Goal: Transaction & Acquisition: Register for event/course

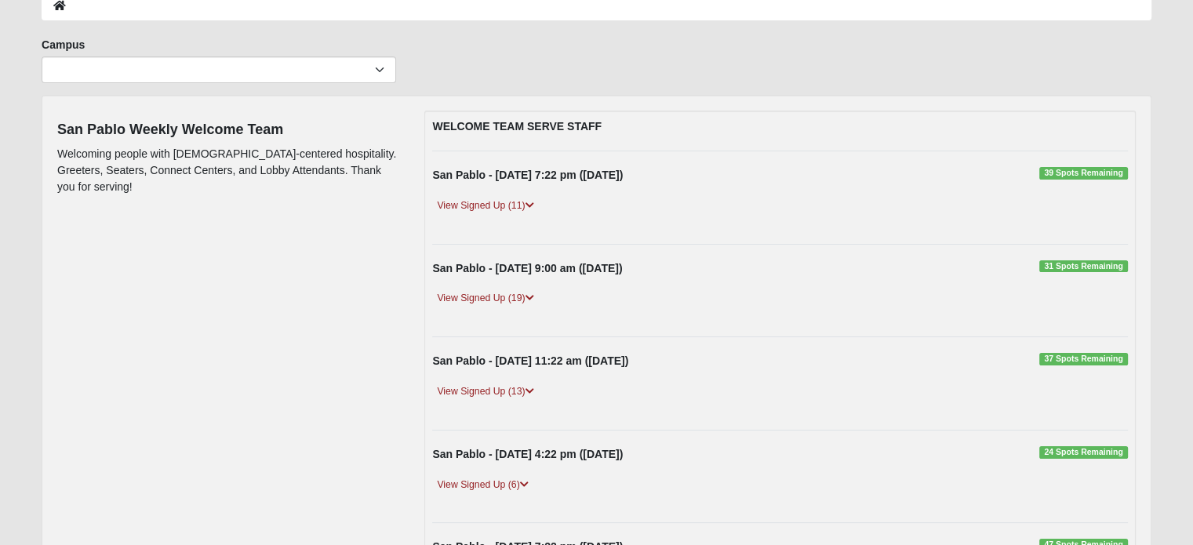
scroll to position [91, 0]
click at [466, 297] on link "View Signed Up (19)" at bounding box center [485, 297] width 106 height 16
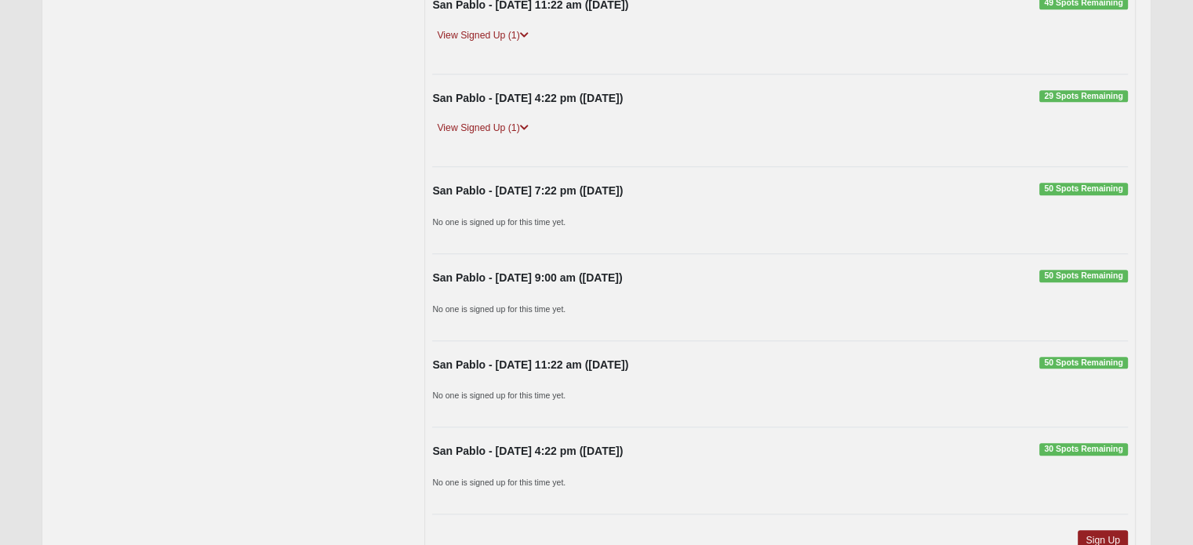
scroll to position [1625, 0]
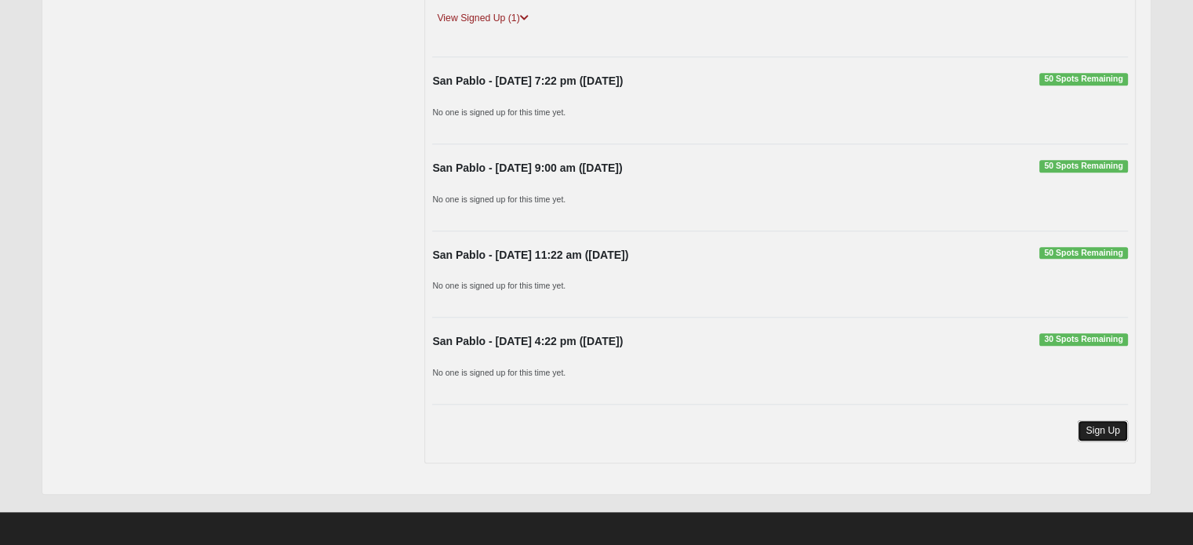
click at [1099, 424] on link "Sign Up" at bounding box center [1102, 430] width 50 height 21
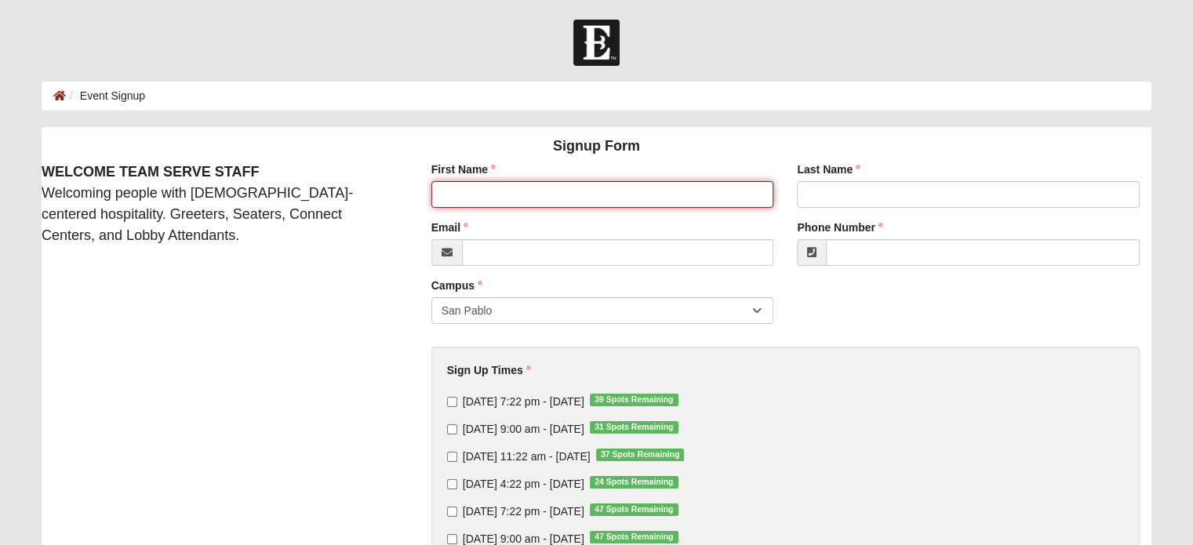
click at [439, 194] on input "First Name" at bounding box center [602, 194] width 343 height 27
type input "BIll"
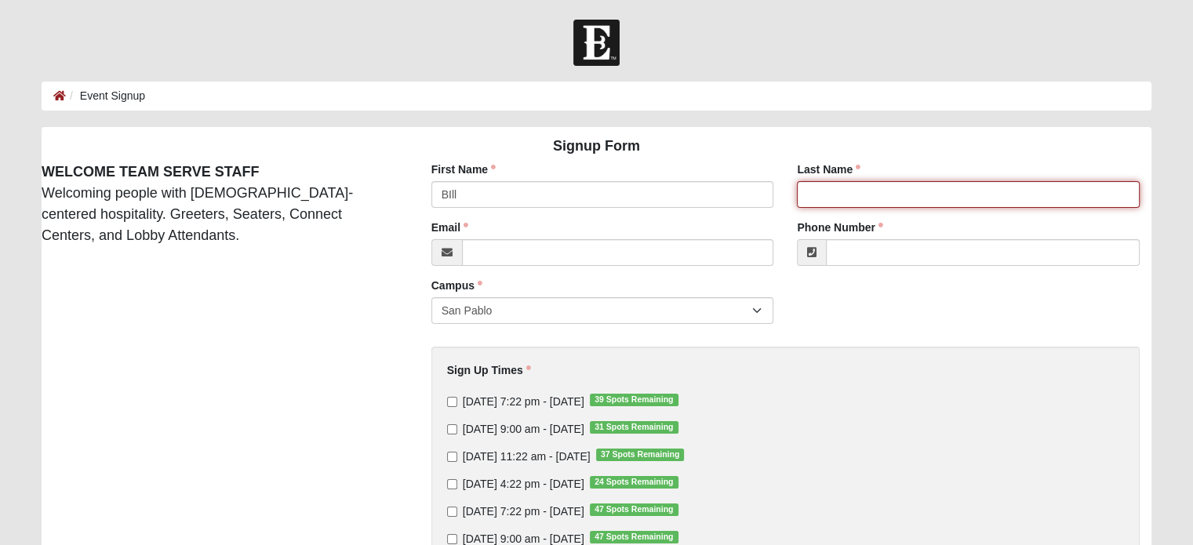
type input "Fehling"
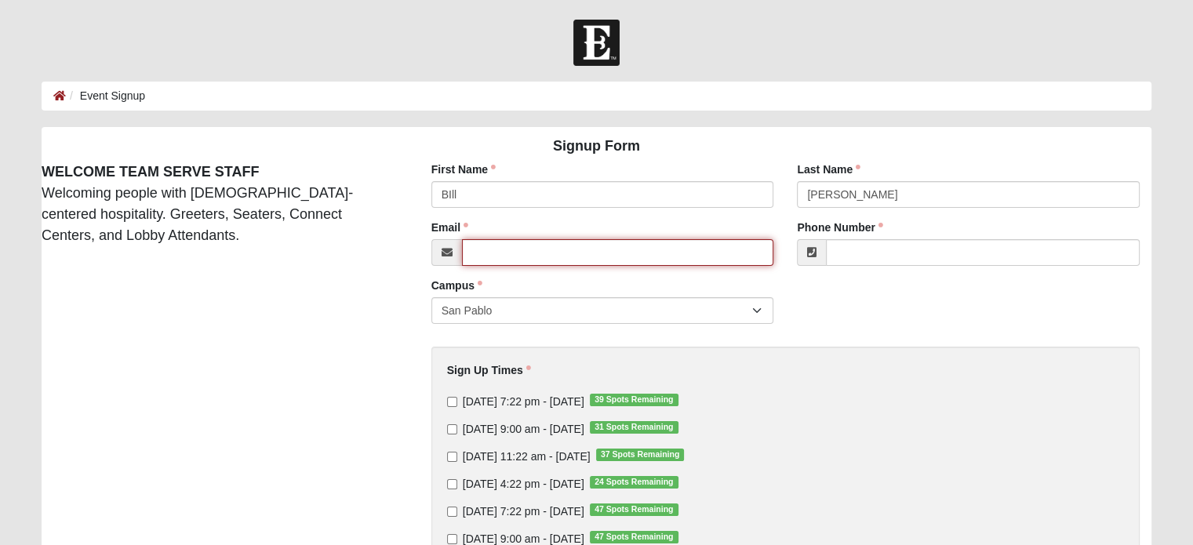
type input "wrfehling@gmail.com"
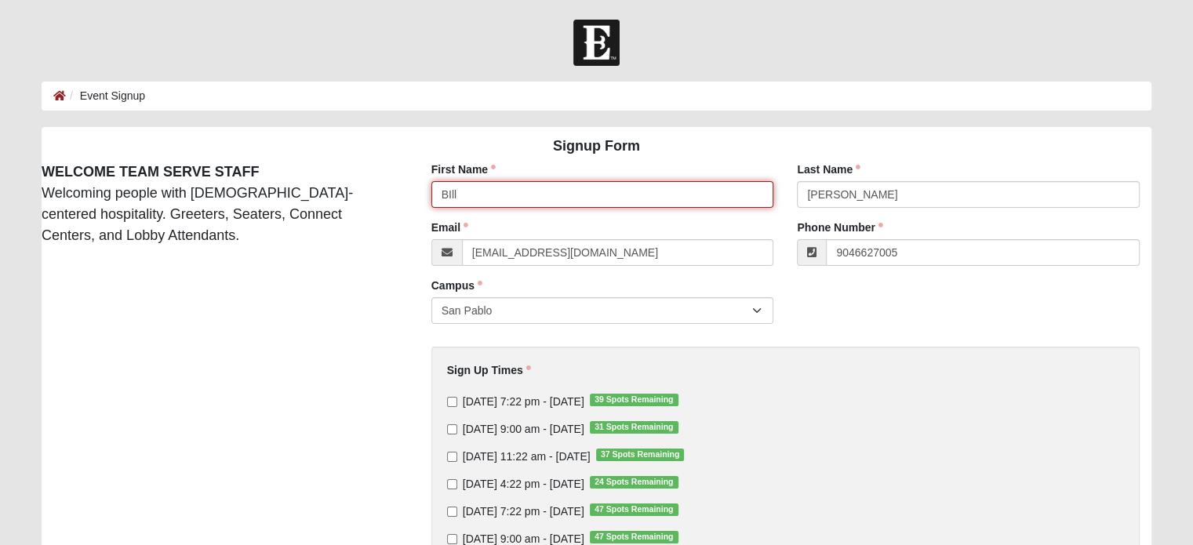
type input "(904) 662-7005"
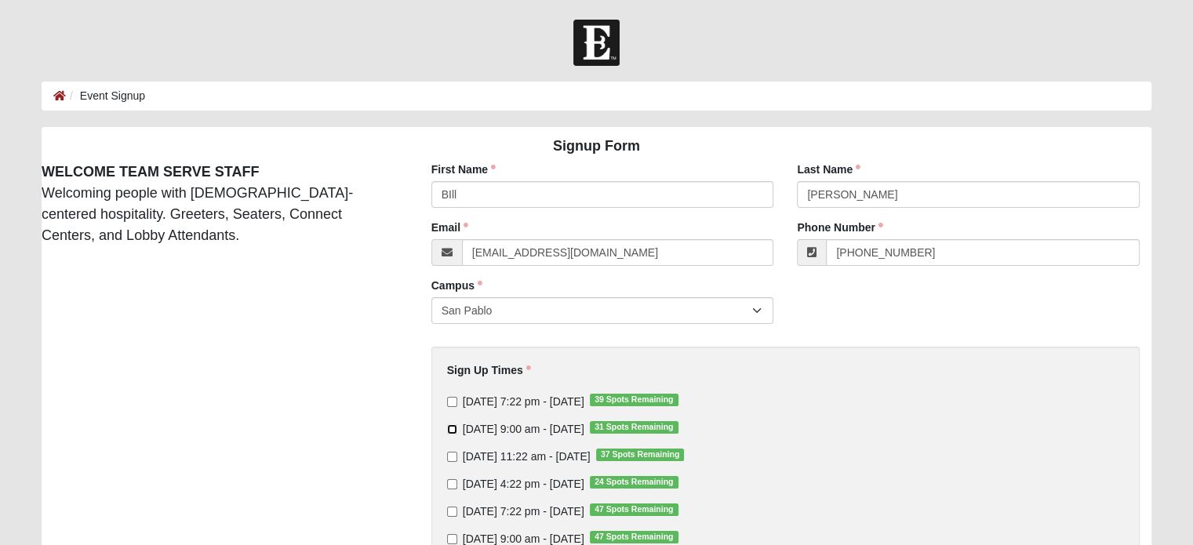
click at [450, 429] on input "Sunday 9:00 am - Oct 12 2025 31 Spots Remaining" at bounding box center [452, 429] width 10 height 10
checkbox input "true"
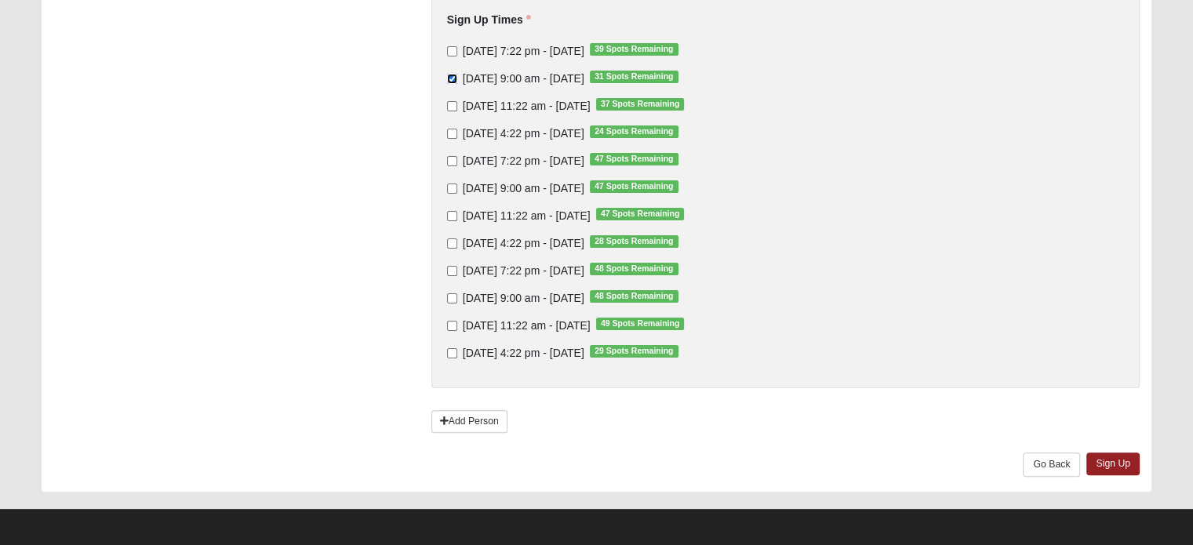
scroll to position [351, 0]
click at [1110, 460] on link "Sign Up" at bounding box center [1112, 463] width 53 height 23
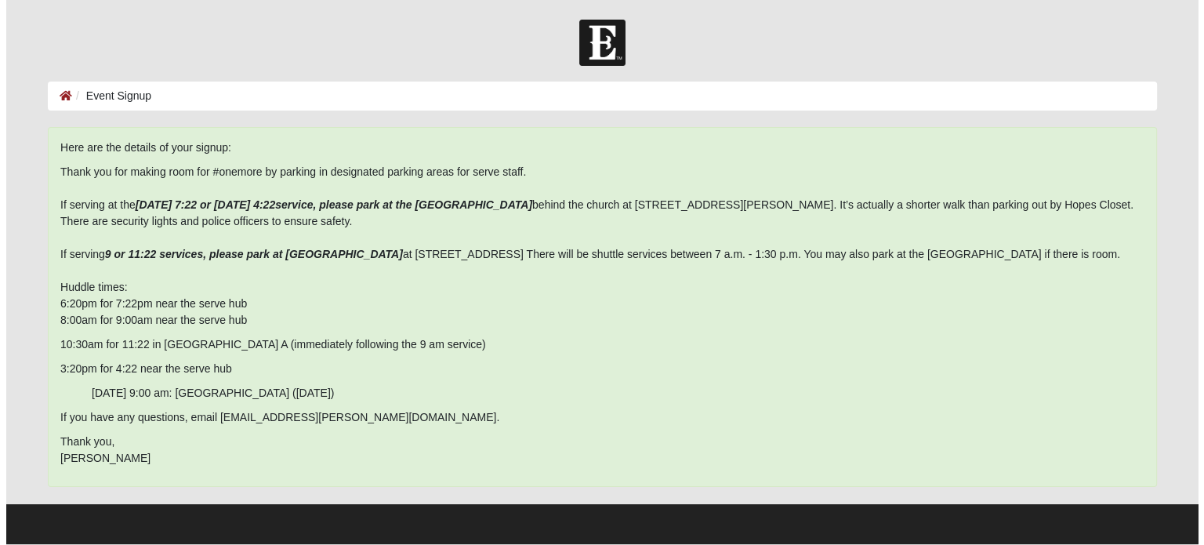
scroll to position [0, 0]
